Goal: Information Seeking & Learning: Learn about a topic

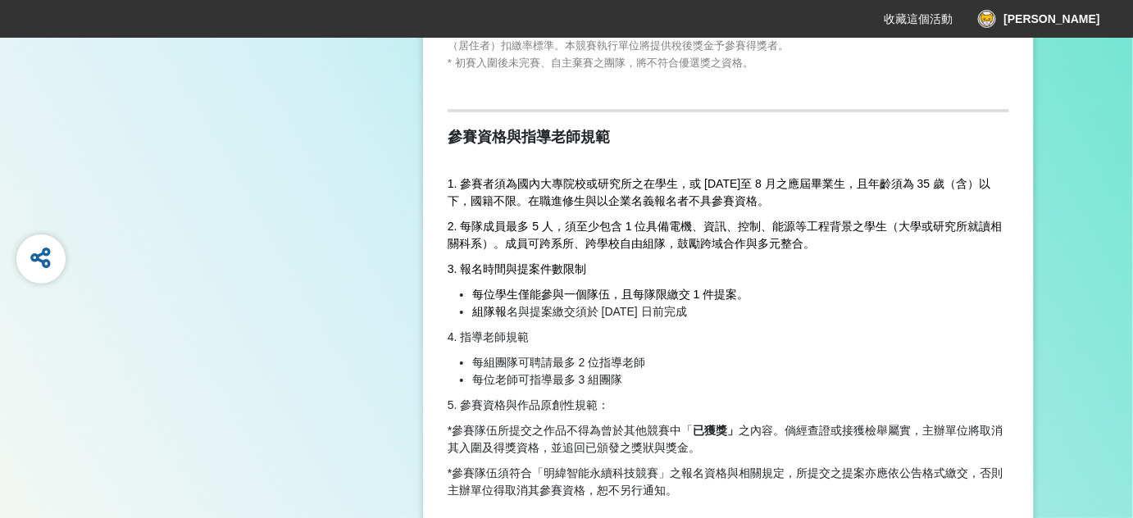
scroll to position [1938, 0]
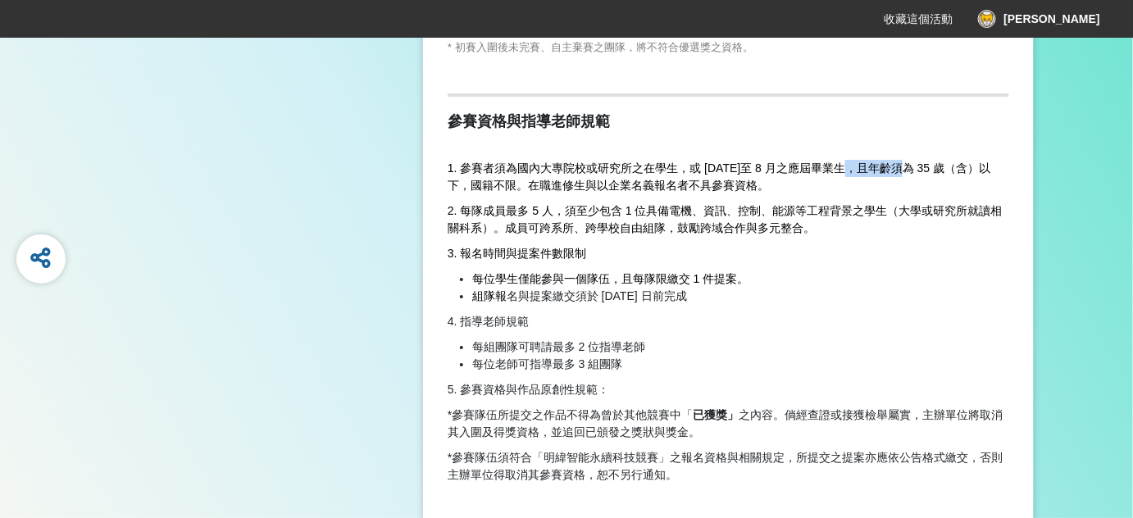
drag, startPoint x: 818, startPoint y: 172, endPoint x: 875, endPoint y: 171, distance: 56.6
click at [875, 171] on span "1. 參賽者須為國內大專院校或研究所之在學生，或 [DATE]至 8 月之應屆畢業生，且年齡須為 35 歲（含）以下，國籍不限。在職進修生與以企業名義報名者不…" at bounding box center [719, 177] width 543 height 30
click at [840, 172] on span "1. 參賽者須為國內大專院校或研究所之在學生，或 [DATE]至 8 月之應屆畢業生，且年齡須為 35 歲（含）以下，國籍不限。在職進修生與以企業名義報名者不…" at bounding box center [719, 177] width 543 height 30
click at [896, 175] on span "1. 參賽者須為國內大專院校或研究所之在學生，或 [DATE]至 8 月之應屆畢業生，且年齡須為 35 歲（含）以下，國籍不限。在職進修生與以企業名義報名者不…" at bounding box center [719, 177] width 543 height 30
drag, startPoint x: 735, startPoint y: 166, endPoint x: 850, endPoint y: 169, distance: 115.7
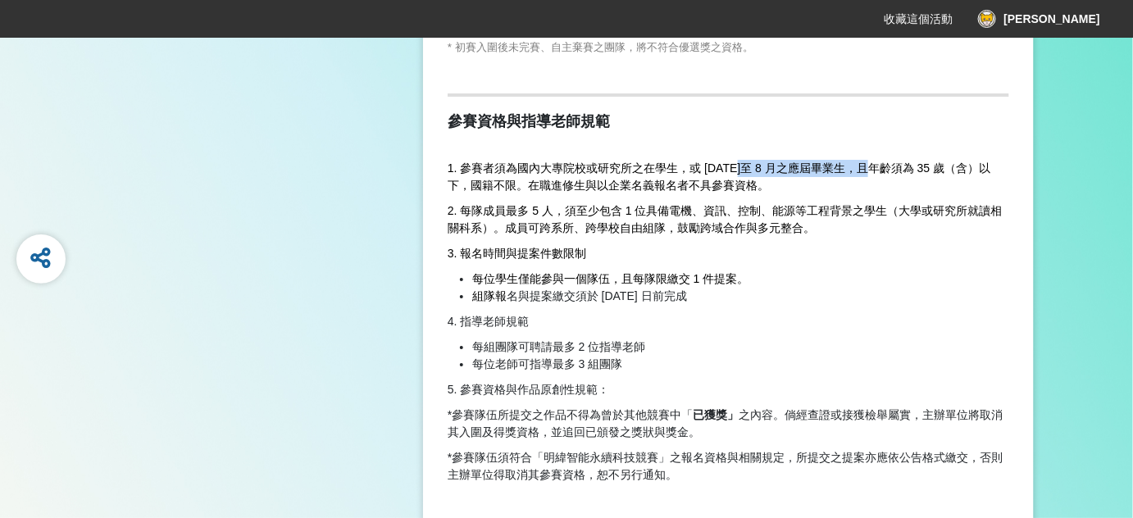
click at [850, 169] on span "1. 參賽者須為國內大專院校或研究所之在學生，或 [DATE]至 8 月之應屆畢業生，且年齡須為 35 歲（含）以下，國籍不限。在職進修生與以企業名義報名者不…" at bounding box center [719, 177] width 543 height 30
click at [809, 166] on span "1. 參賽者須為國內大專院校或研究所之在學生，或 [DATE]至 8 月之應屆畢業生，且年齡須為 35 歲（含）以下，國籍不限。在職進修生與以企業名義報名者不…" at bounding box center [719, 177] width 543 height 30
drag, startPoint x: 753, startPoint y: 216, endPoint x: 810, endPoint y: 216, distance: 57.4
click at [810, 216] on span "2. 每隊成員最多 5 人，須至少包含 1 位具備電機、資訊、控制、能源等工程背景之學生（大學或研究所就讀相關科系）。成員可跨系所、跨學校自由組隊，鼓勵跨域合…" at bounding box center [725, 219] width 555 height 30
click at [758, 220] on span "2. 每隊成員最多 5 人，須至少包含 1 位具備電機、資訊、控制、能源等工程背景之學生（大學或研究所就讀相關科系）。成員可跨系所、跨學校自由組隊，鼓勵跨域合…" at bounding box center [725, 219] width 555 height 30
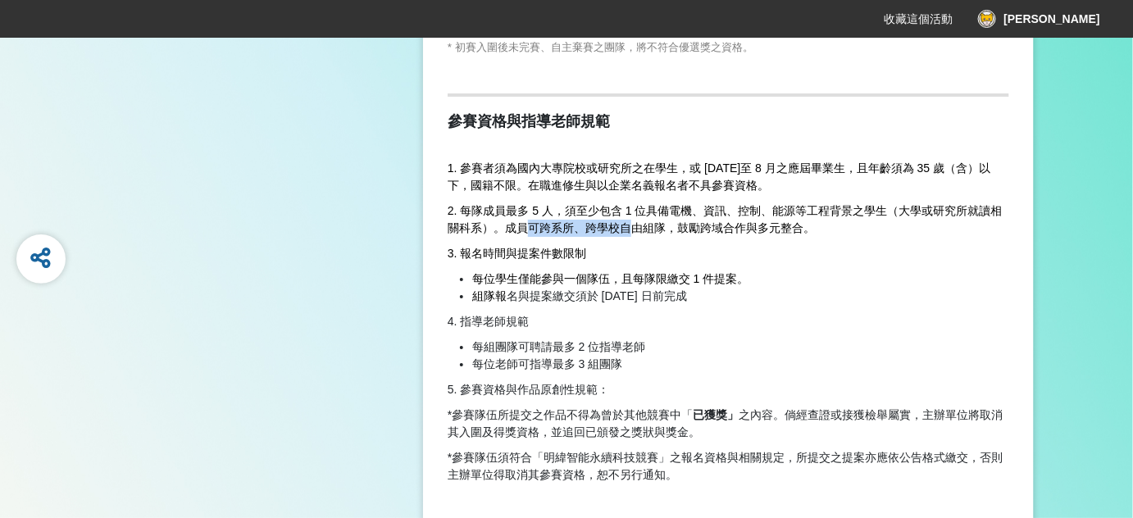
drag, startPoint x: 522, startPoint y: 227, endPoint x: 623, endPoint y: 227, distance: 100.9
click at [623, 227] on span "2. 每隊成員最多 5 人，須至少包含 1 位具備電機、資訊、控制、能源等工程背景之學生（大學或研究所就讀相關科系）。成員可跨系所、跨學校自由組隊，鼓勵跨域合…" at bounding box center [725, 219] width 555 height 30
click at [618, 258] on p "3. 報名時間與提案件數限制" at bounding box center [729, 253] width 562 height 17
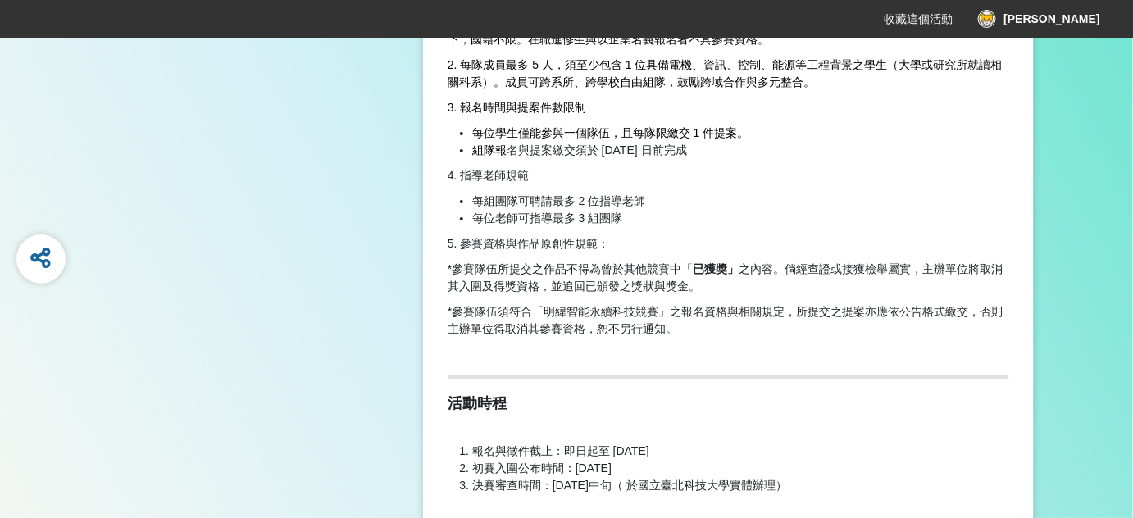
scroll to position [2087, 0]
